Goal: Transaction & Acquisition: Purchase product/service

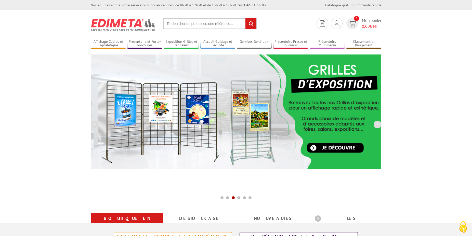
click at [185, 24] on input "text" at bounding box center [209, 23] width 93 height 11
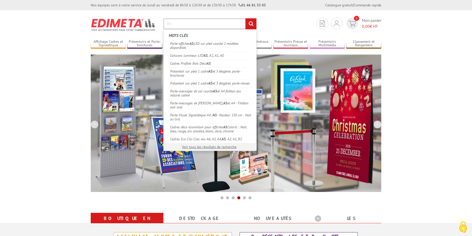
type input "A3"
click at [245, 18] on input "rechercher" at bounding box center [250, 23] width 11 height 11
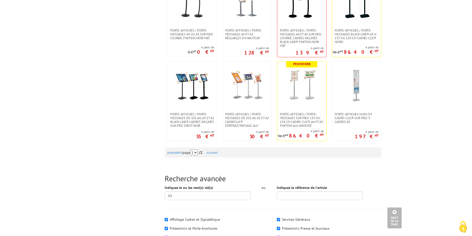
scroll to position [416, 0]
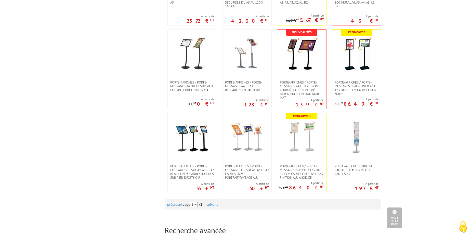
click at [218, 203] on link "suivant" at bounding box center [211, 204] width 11 height 5
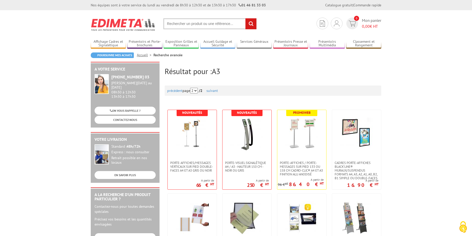
click at [177, 22] on input "text" at bounding box center [209, 23] width 93 height 11
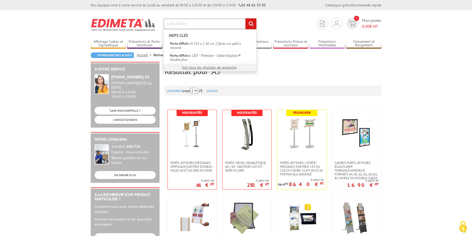
type input "porte affiche"
click at [245, 18] on input "rechercher" at bounding box center [250, 23] width 11 height 11
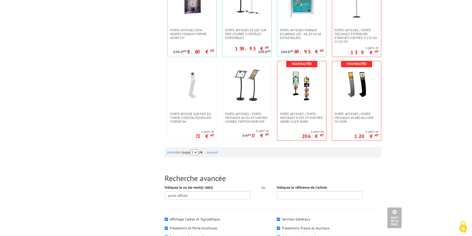
scroll to position [494, 0]
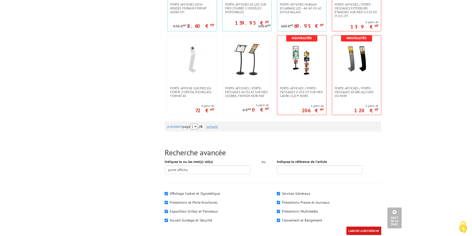
click at [218, 126] on link "suivant" at bounding box center [211, 126] width 11 height 5
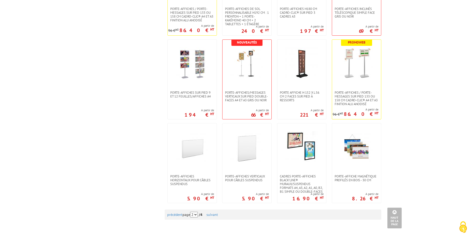
scroll to position [416, 0]
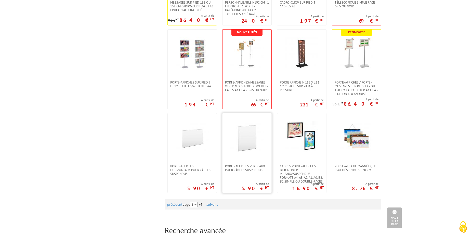
click at [254, 131] on img at bounding box center [246, 137] width 33 height 33
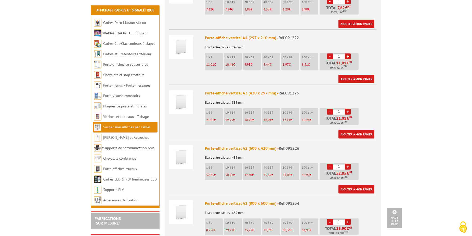
scroll to position [234, 0]
click at [347, 109] on link "+" at bounding box center [348, 112] width 6 height 6
type input "2"
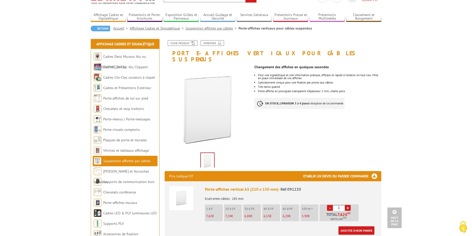
scroll to position [0, 0]
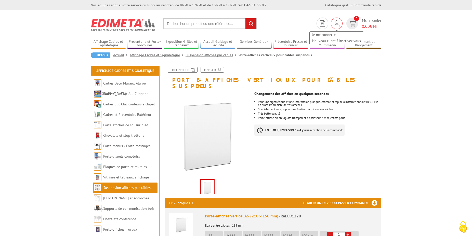
click at [336, 21] on img at bounding box center [337, 23] width 6 height 6
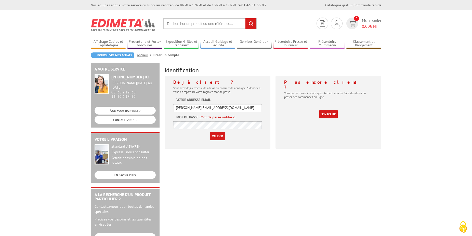
click at [220, 136] on input "Valider" at bounding box center [217, 136] width 15 height 8
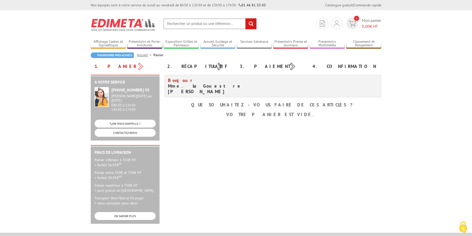
click at [145, 55] on link "Accueil" at bounding box center [145, 55] width 17 height 5
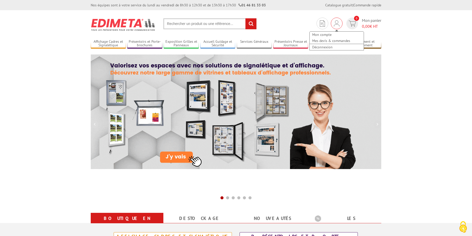
click at [340, 22] on div "Mon compte Mes devis & commandes Déconnexion" at bounding box center [337, 24] width 12 height 12
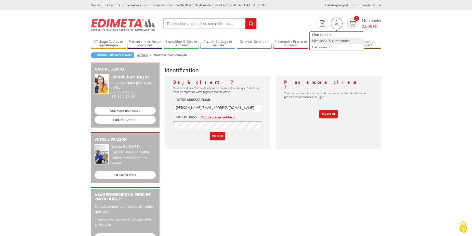
click at [338, 42] on link "Mes devis & commandes" at bounding box center [337, 41] width 54 height 6
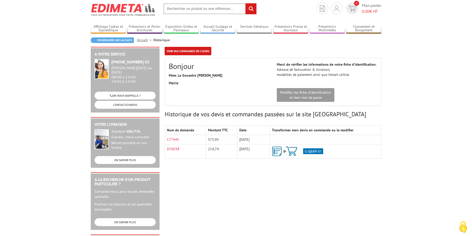
scroll to position [26, 0]
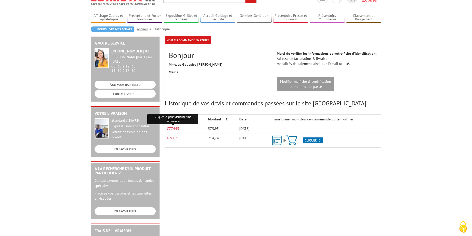
click at [174, 129] on link "C77445" at bounding box center [173, 128] width 12 height 5
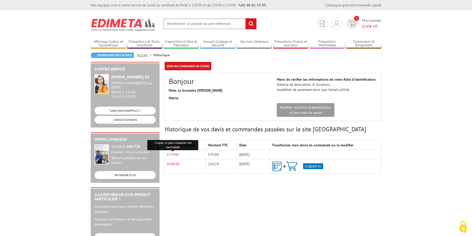
click at [191, 23] on input "text" at bounding box center [209, 23] width 93 height 11
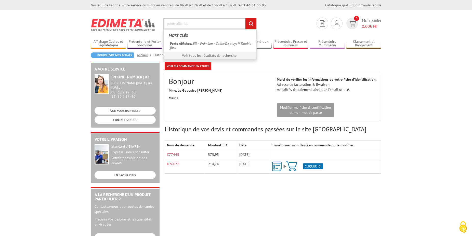
type input "porte affiches"
click at [245, 18] on input "rechercher" at bounding box center [250, 23] width 11 height 11
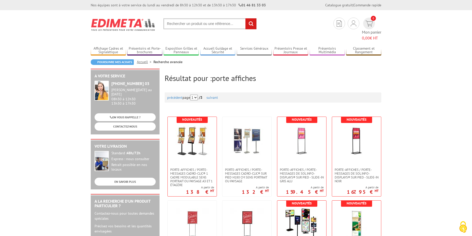
click at [185, 24] on input "text" at bounding box center [209, 23] width 93 height 11
type input "affiche cables"
click at [245, 18] on input "rechercher" at bounding box center [250, 23] width 11 height 11
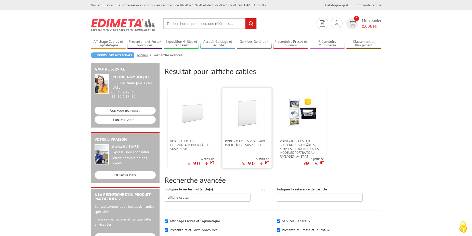
click at [257, 120] on img at bounding box center [246, 112] width 33 height 33
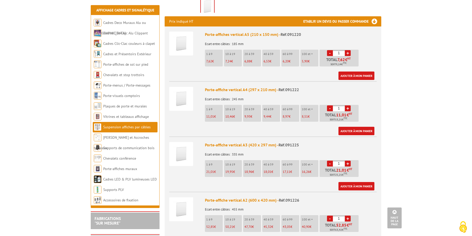
scroll to position [182, 0]
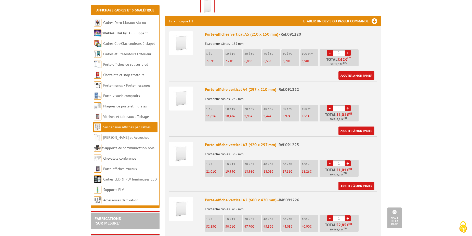
click at [346, 161] on link "+" at bounding box center [348, 164] width 6 height 6
type input "2"
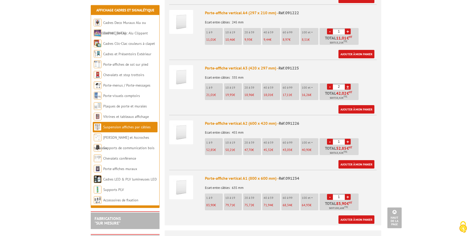
scroll to position [260, 0]
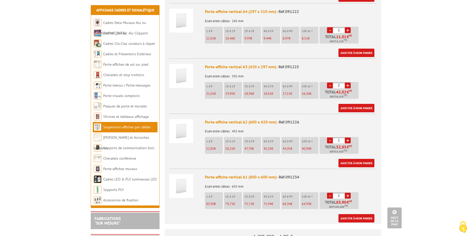
click at [347, 138] on link "+" at bounding box center [348, 141] width 6 height 6
type input "2"
click at [348, 104] on link "Ajouter à mon panier" at bounding box center [356, 108] width 36 height 8
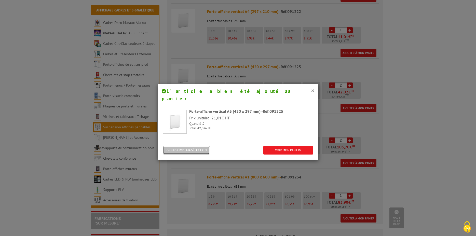
click at [201, 146] on button "POURSUIVRE MA SÉLECTION" at bounding box center [186, 150] width 47 height 8
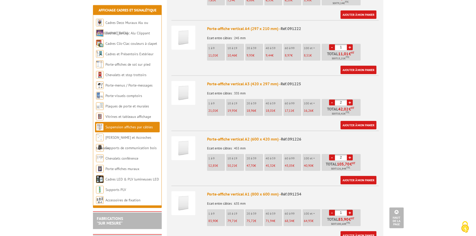
scroll to position [234, 0]
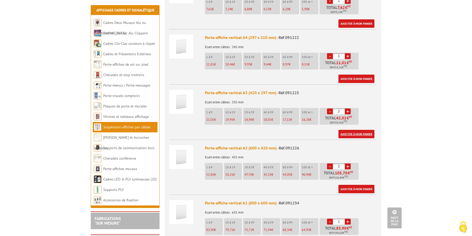
click at [361, 130] on link "Ajouter à mon panier" at bounding box center [356, 134] width 36 height 8
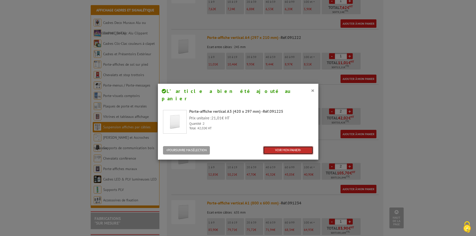
click at [281, 146] on link "VOIR MON PANIER" at bounding box center [288, 150] width 50 height 8
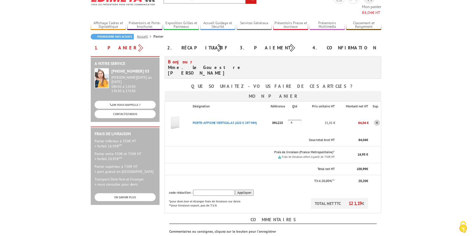
scroll to position [26, 0]
drag, startPoint x: 298, startPoint y: 110, endPoint x: 289, endPoint y: 110, distance: 8.4
click at [289, 119] on input "4" at bounding box center [295, 122] width 14 height 6
type input "2"
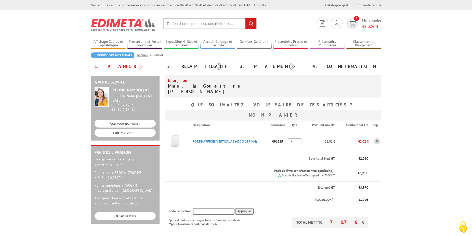
click at [175, 24] on input "text" at bounding box center [209, 23] width 93 height 11
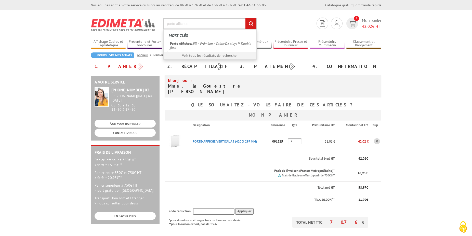
type input "porte affiches"
click at [245, 18] on input "rechercher" at bounding box center [250, 23] width 11 height 11
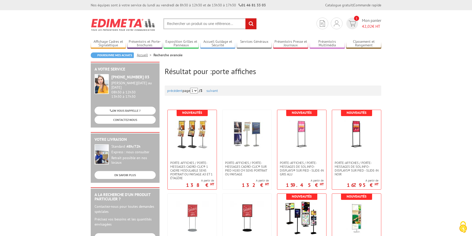
click at [181, 23] on input "text" at bounding box center [209, 23] width 93 height 11
type input "porte affiche suspendu"
click at [245, 18] on input "rechercher" at bounding box center [250, 23] width 11 height 11
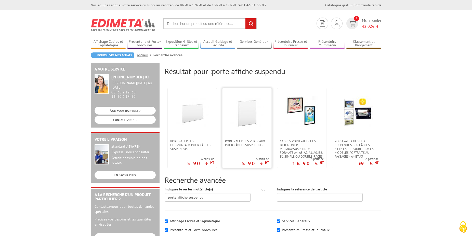
click at [255, 115] on img at bounding box center [246, 112] width 33 height 33
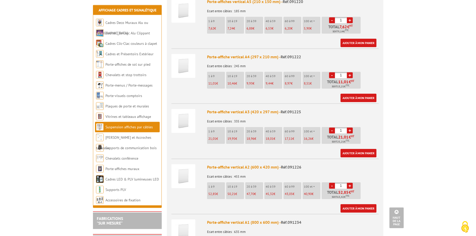
scroll to position [234, 0]
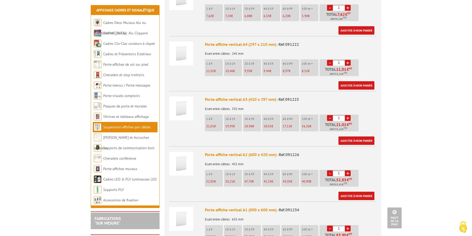
click at [348, 170] on link "+" at bounding box center [348, 173] width 6 height 6
type input "2"
click at [358, 192] on link "Ajouter à mon panier" at bounding box center [356, 196] width 36 height 8
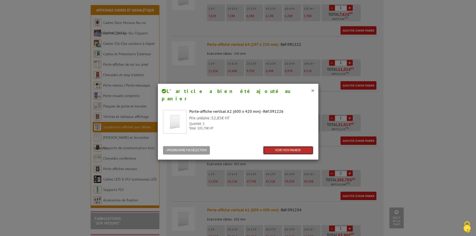
click at [285, 146] on link "VOIR MON PANIER" at bounding box center [288, 150] width 50 height 8
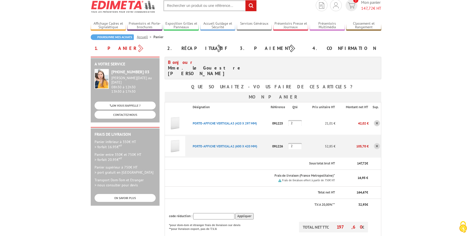
scroll to position [26, 0]
